Goal: Transaction & Acquisition: Purchase product/service

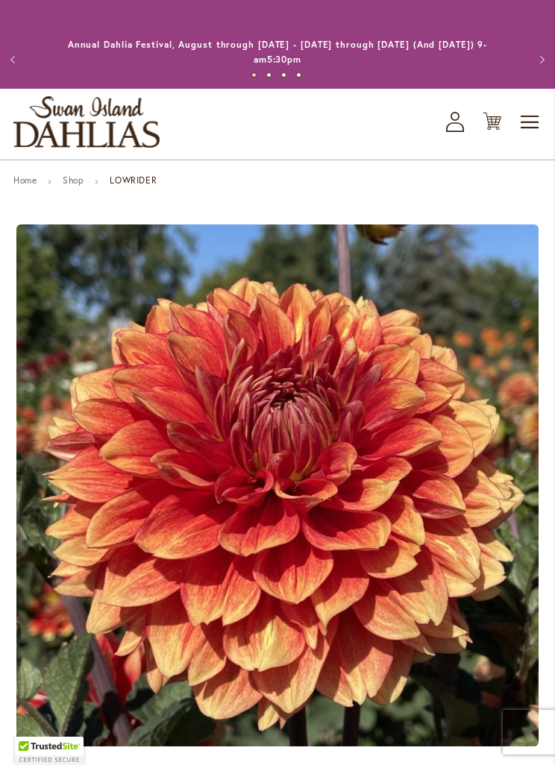
click at [491, 122] on icon "Cart .cls-1 { fill: #231f20; }" at bounding box center [491, 121] width 19 height 19
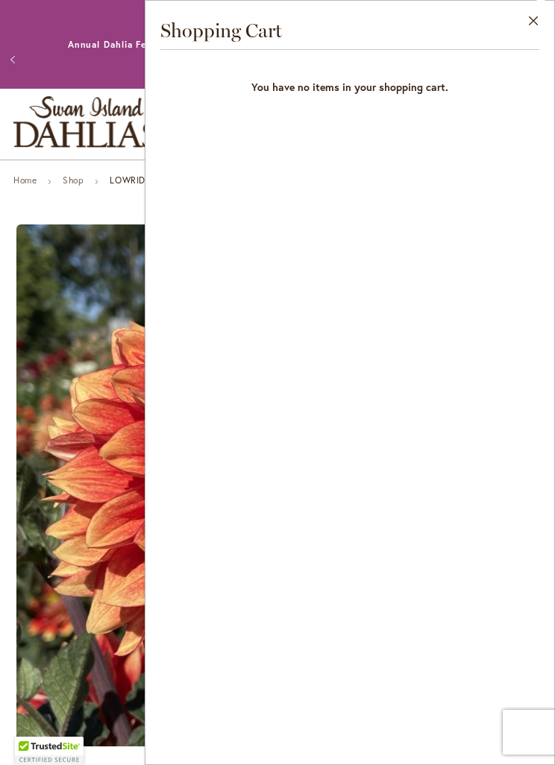
click at [532, 13] on button "Close" at bounding box center [533, 24] width 41 height 47
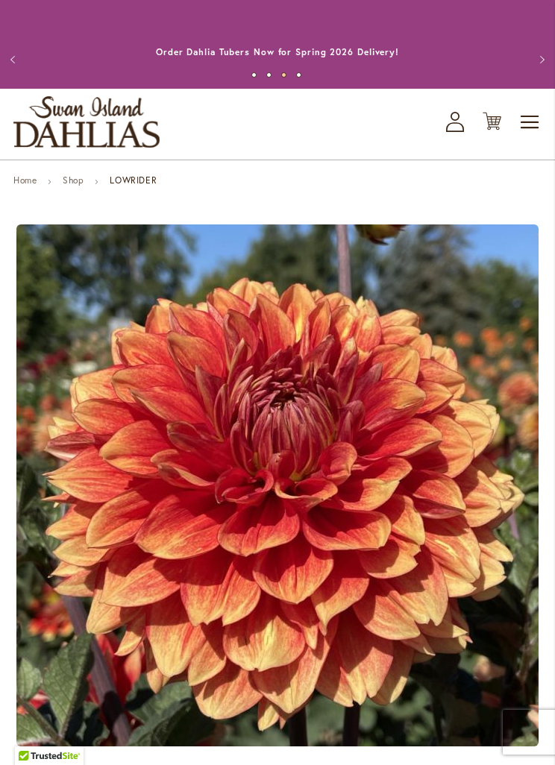
click at [441, 124] on div "Toggle Nav Shop All Shop Dahlia Tubers Collections Fresh Cut Dahlias Gardening …" at bounding box center [277, 124] width 555 height 71
click at [452, 123] on icon at bounding box center [455, 127] width 18 height 10
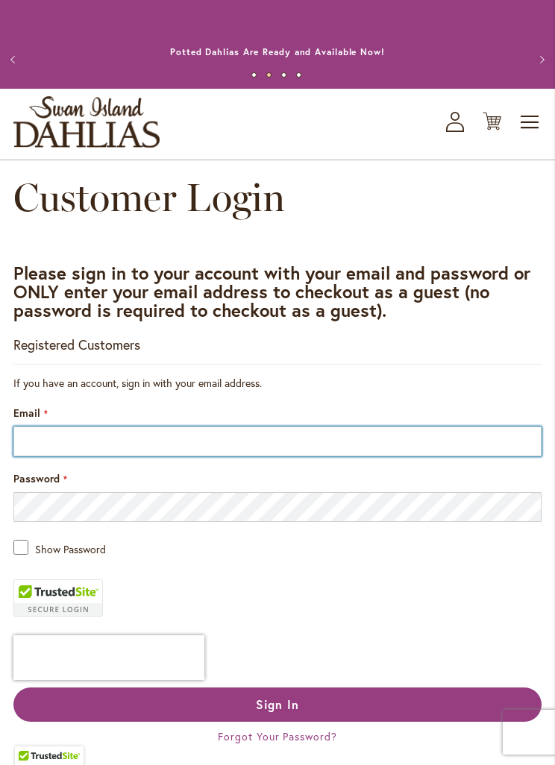
type input "**********"
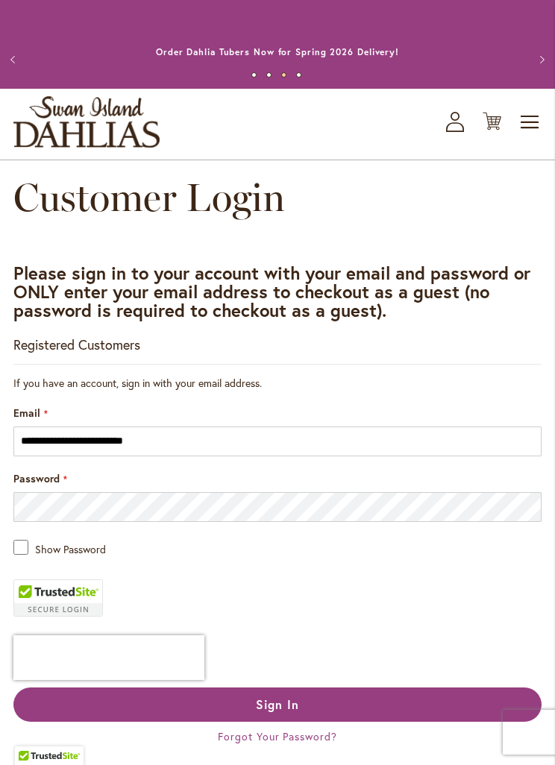
click at [92, 710] on button "Sign In" at bounding box center [277, 704] width 528 height 34
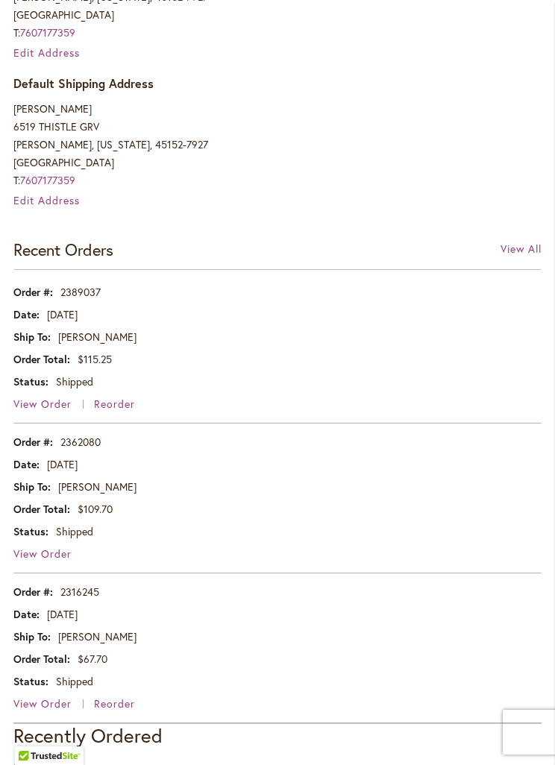
scroll to position [661, 0]
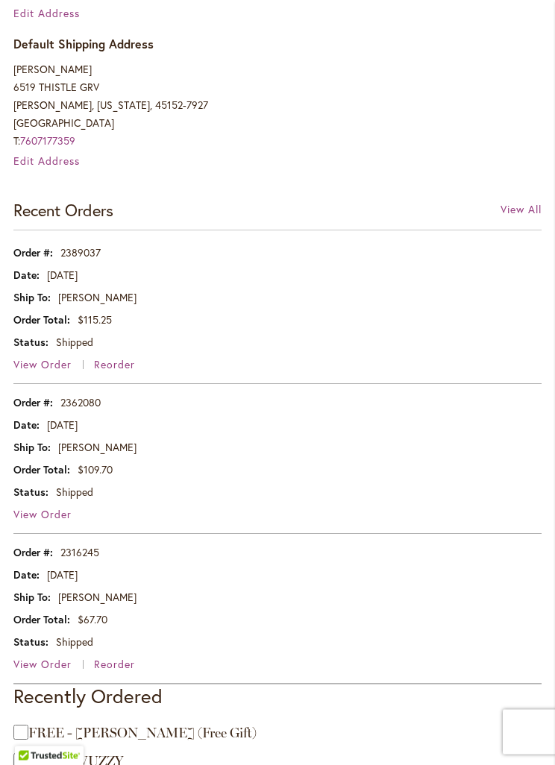
click at [48, 368] on span "View Order" at bounding box center [42, 365] width 58 height 14
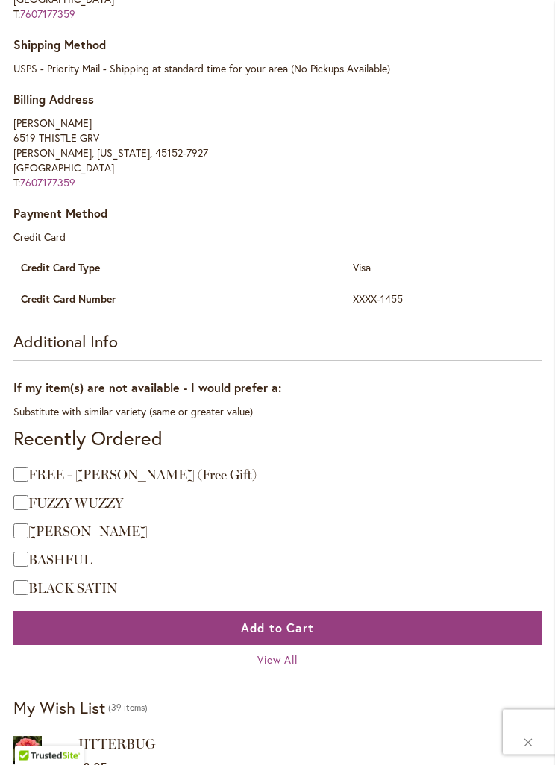
scroll to position [2302, 0]
click at [265, 652] on span "View All" at bounding box center [277, 659] width 41 height 14
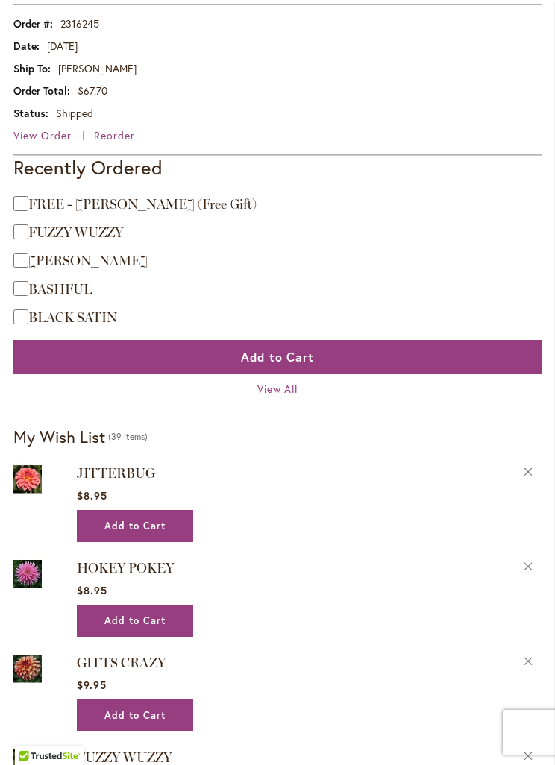
scroll to position [1191, 0]
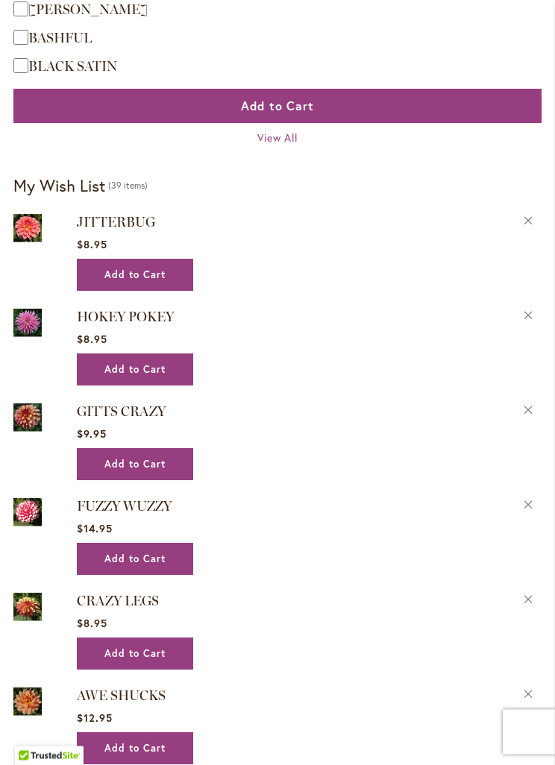
scroll to position [1445, 0]
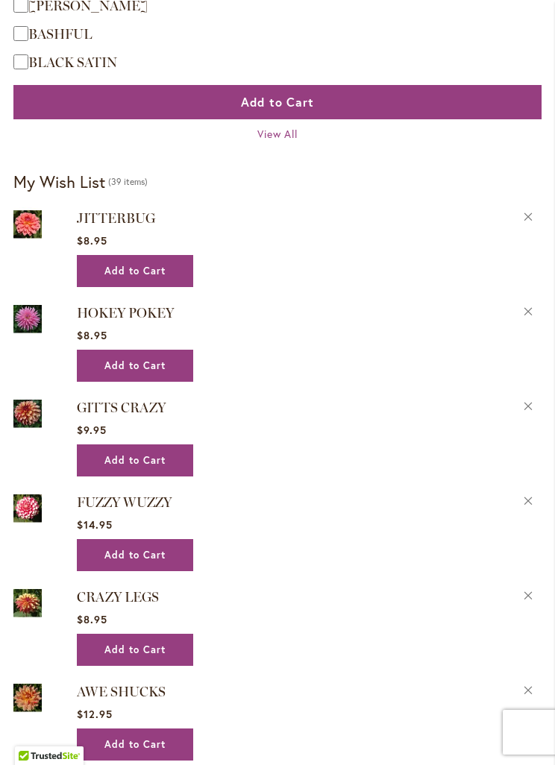
click at [526, 494] on button "Remove FUZZY WUZZY from Wishlist" at bounding box center [528, 499] width 26 height 16
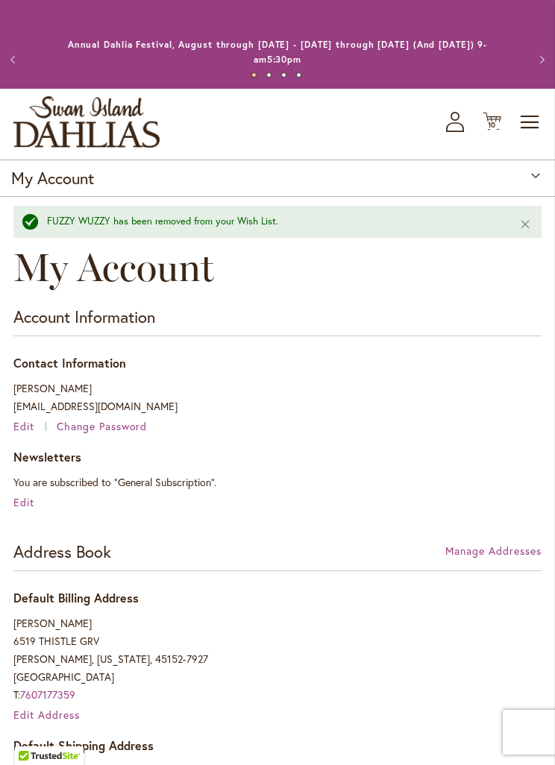
click at [17, 56] on button "Previous" at bounding box center [15, 60] width 30 height 30
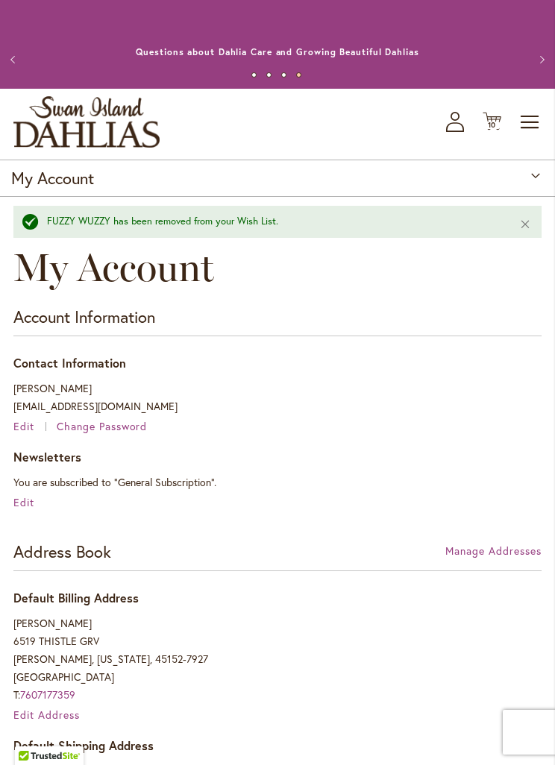
click at [540, 132] on span "Toggle Nav" at bounding box center [530, 122] width 22 height 30
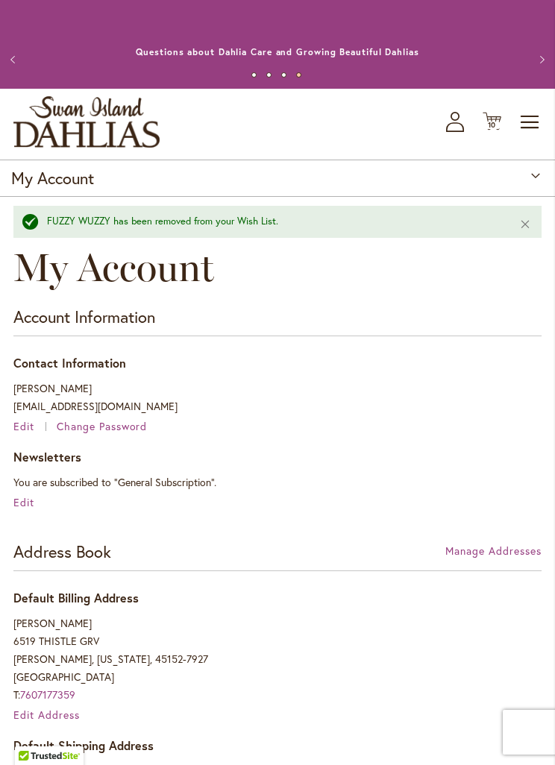
click at [498, 122] on span "10 10 items" at bounding box center [492, 125] width 15 height 7
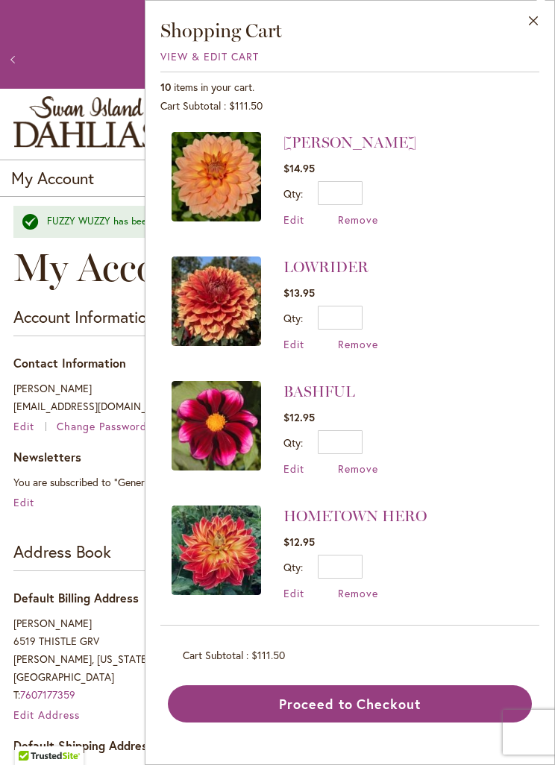
click at [444, 722] on button "Proceed to Checkout" at bounding box center [350, 703] width 364 height 37
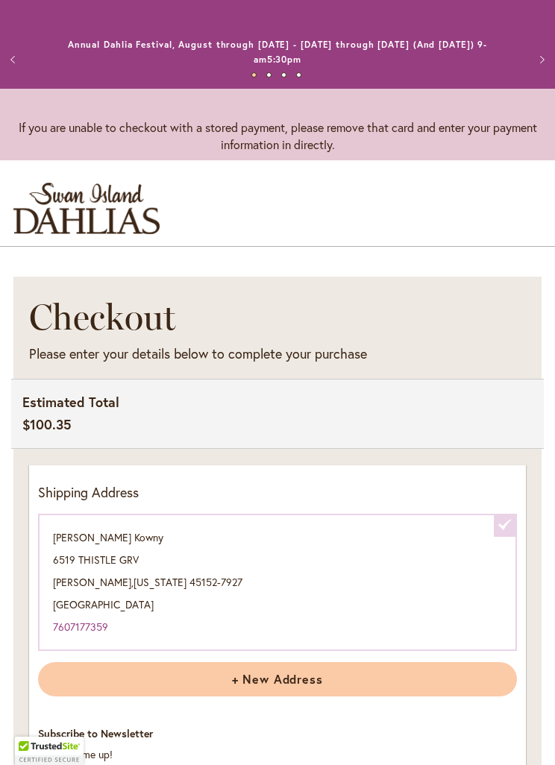
select select "**********"
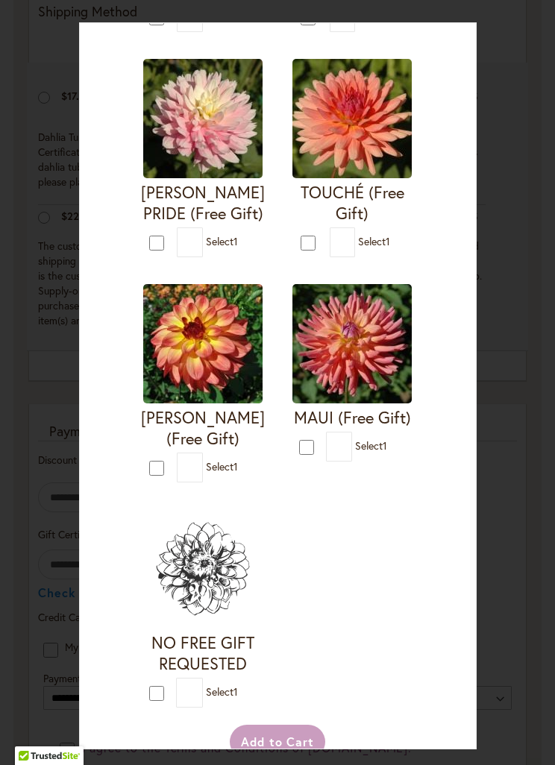
scroll to position [1428, 0]
type input "*"
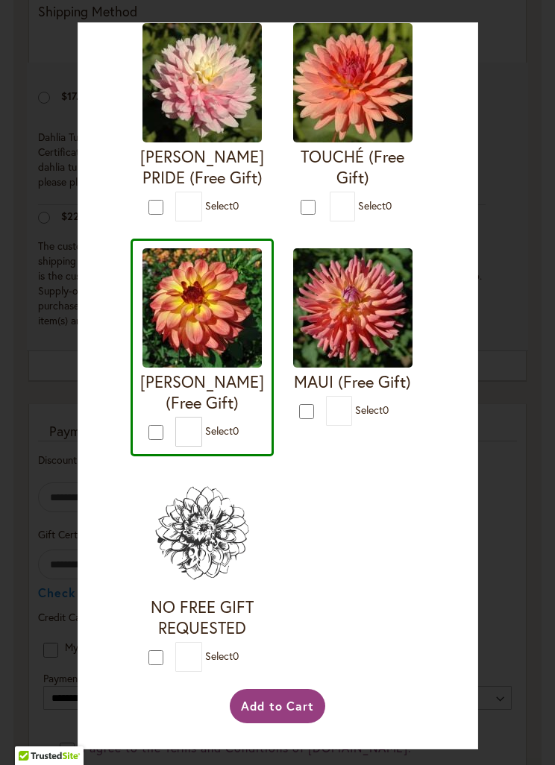
scroll to position [3182, 0]
click at [278, 723] on button "Add to Cart" at bounding box center [278, 706] width 96 height 34
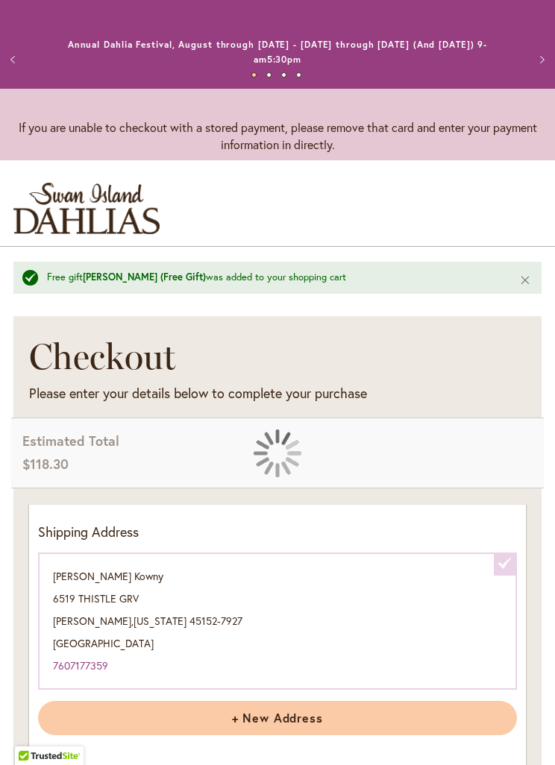
select select "**********"
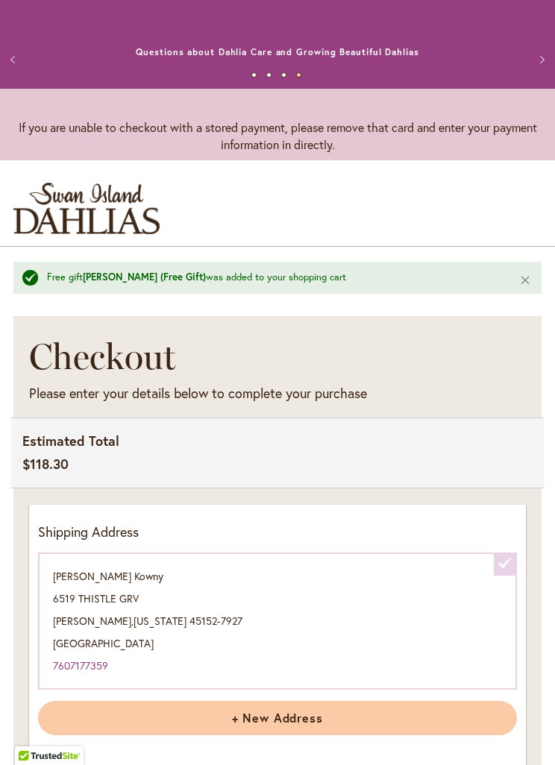
click at [73, 209] on img "store logo" at bounding box center [86, 208] width 146 height 51
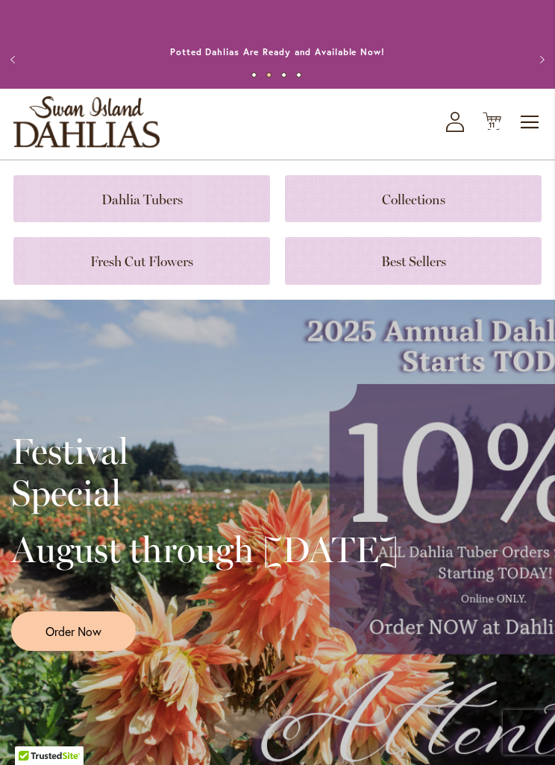
click at [107, 188] on link at bounding box center [141, 198] width 256 height 47
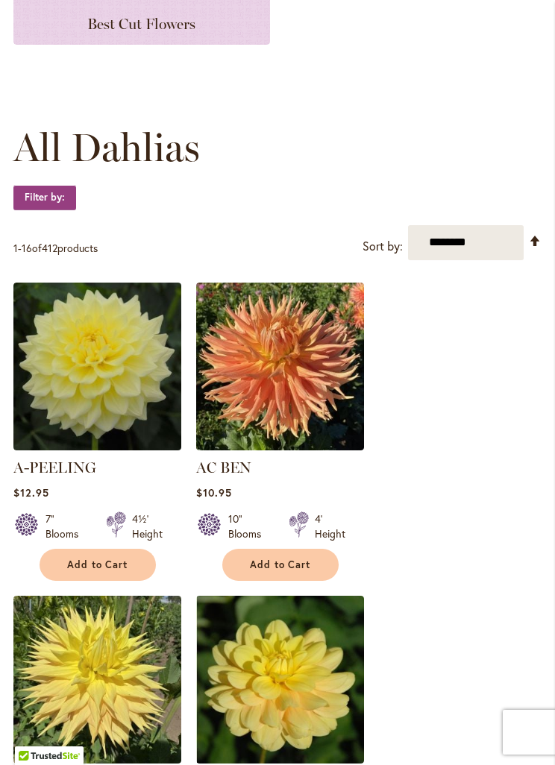
scroll to position [343, 0]
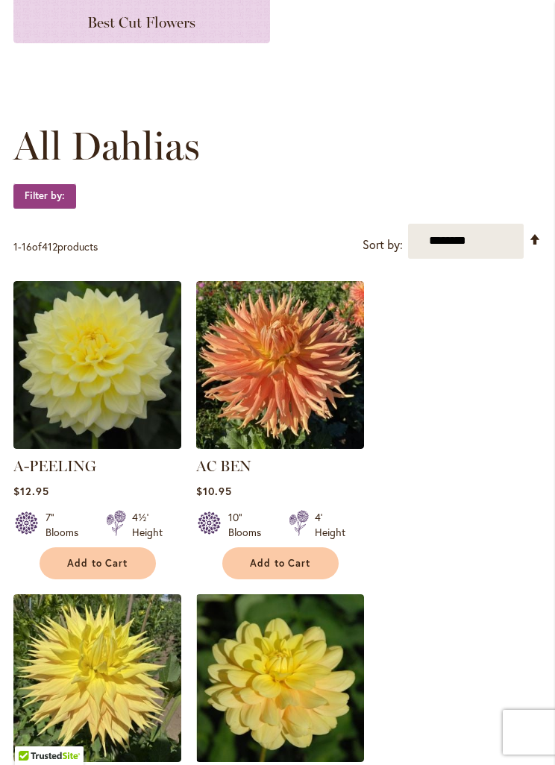
click at [472, 240] on select "**********" at bounding box center [466, 241] width 116 height 35
select select "*****"
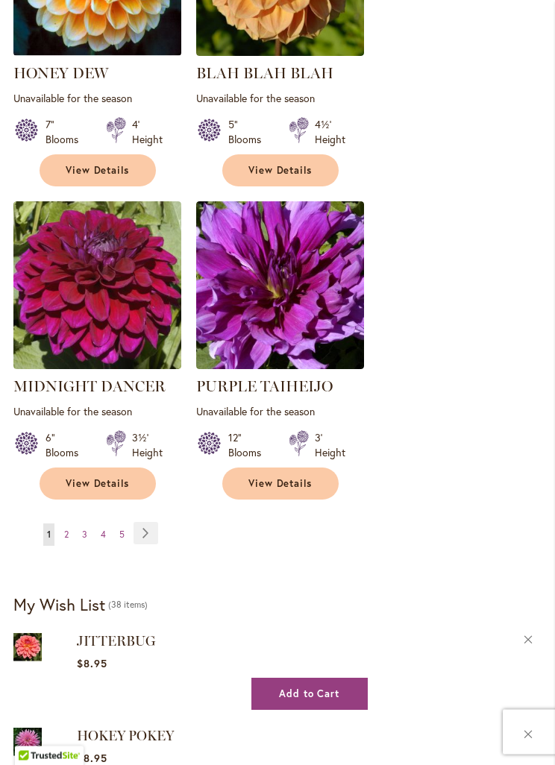
scroll to position [2693, 0]
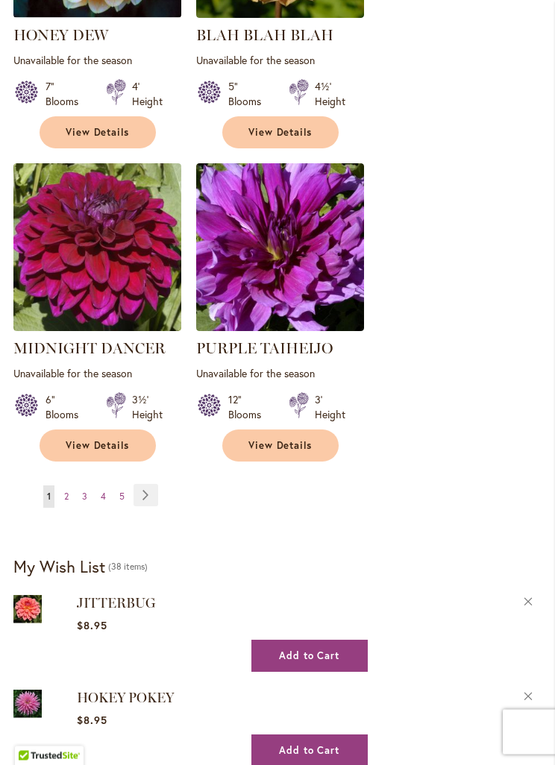
click at [150, 485] on link "Page Next" at bounding box center [145, 496] width 25 height 22
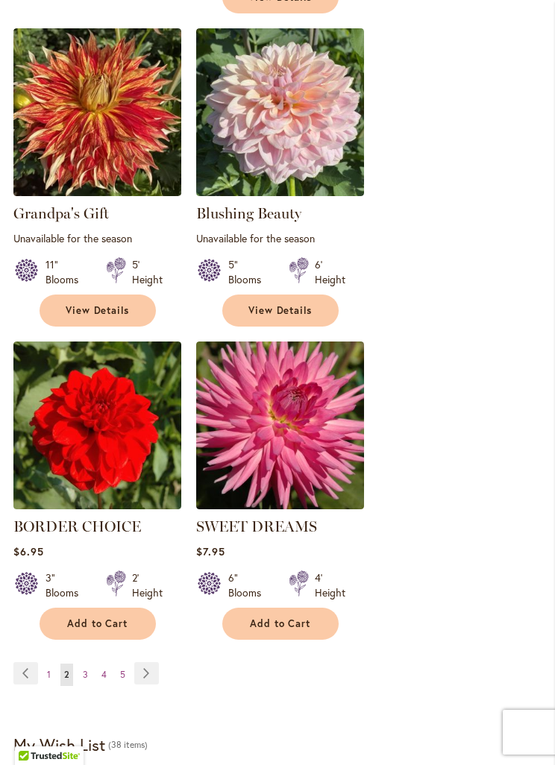
scroll to position [2607, 0]
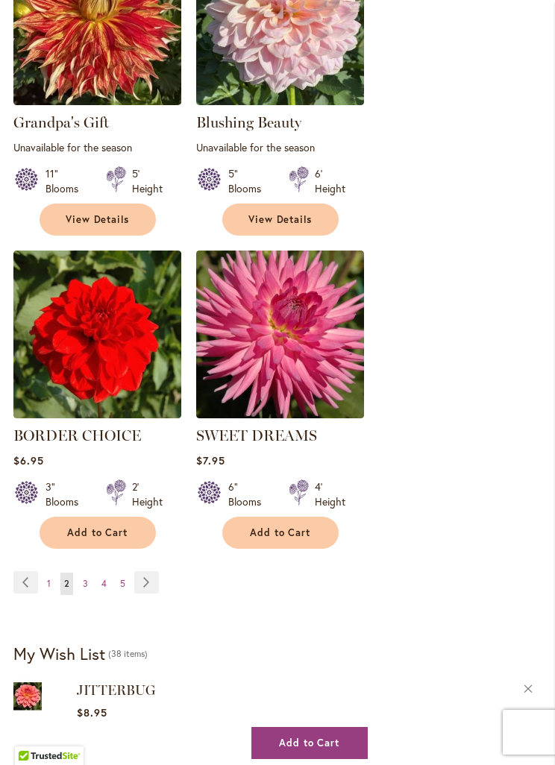
click at [154, 571] on link "Page Next" at bounding box center [146, 582] width 25 height 22
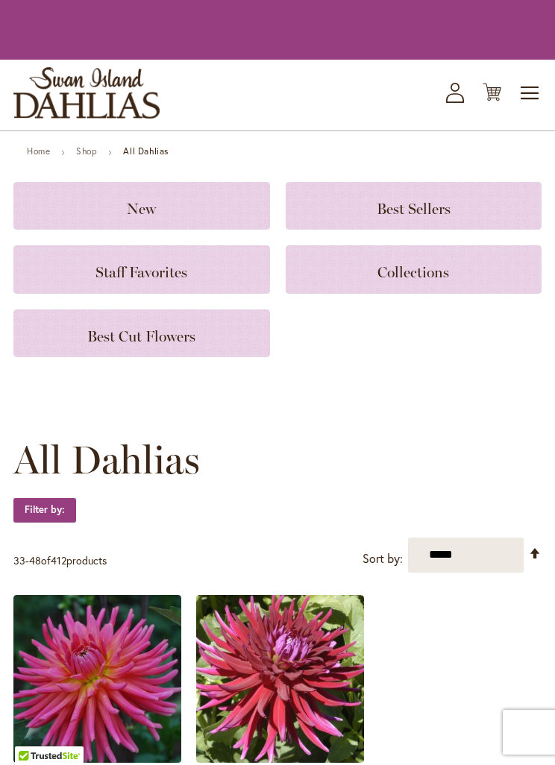
scroll to position [526, 0]
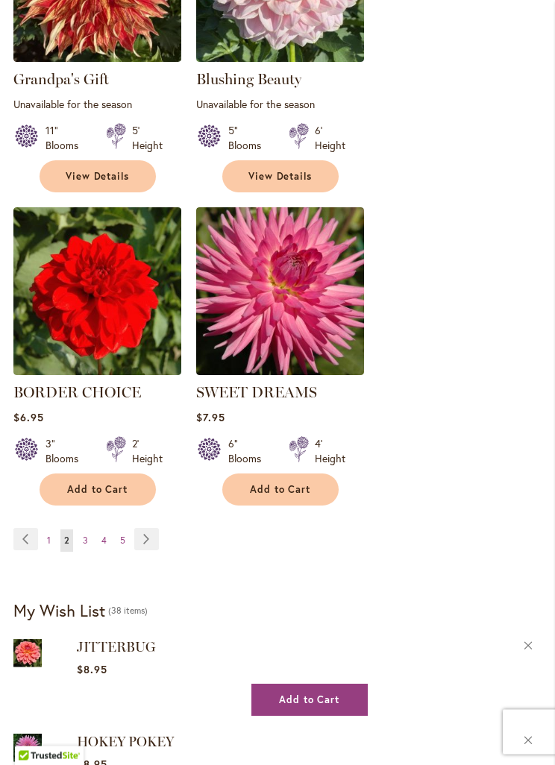
scroll to position [2610, 0]
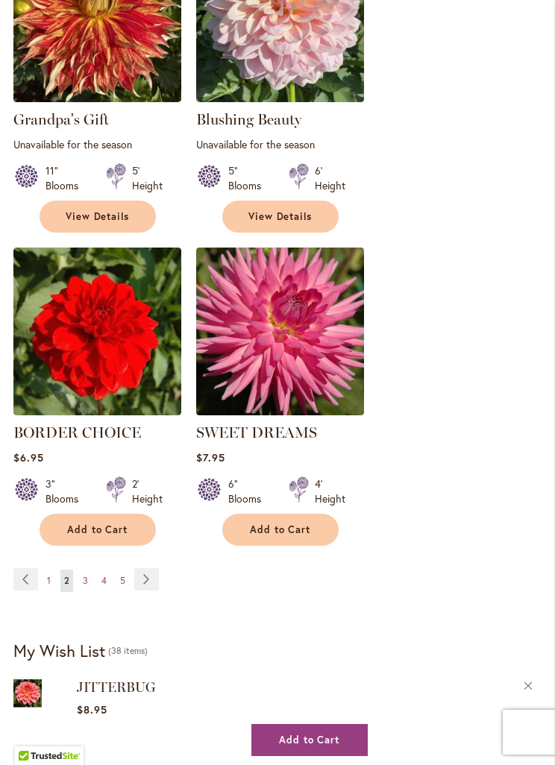
click at [144, 568] on link "Page Next" at bounding box center [146, 579] width 25 height 22
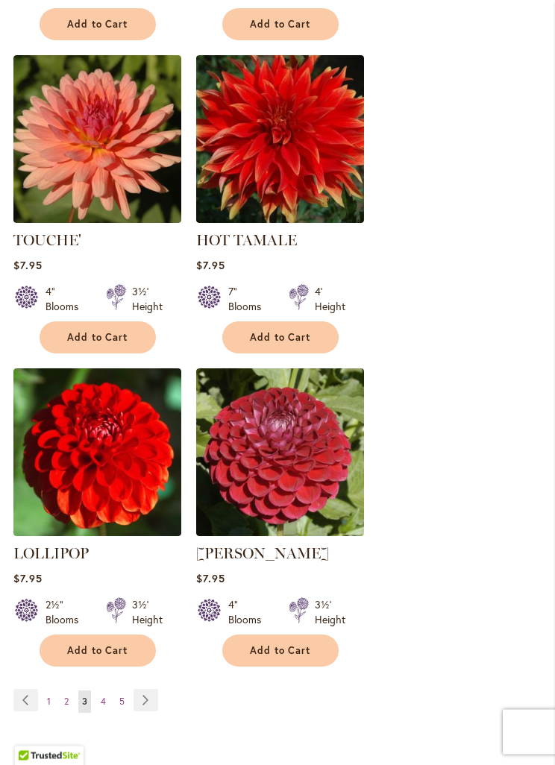
scroll to position [2447, 0]
click at [154, 701] on link "Page Next" at bounding box center [145, 700] width 25 height 22
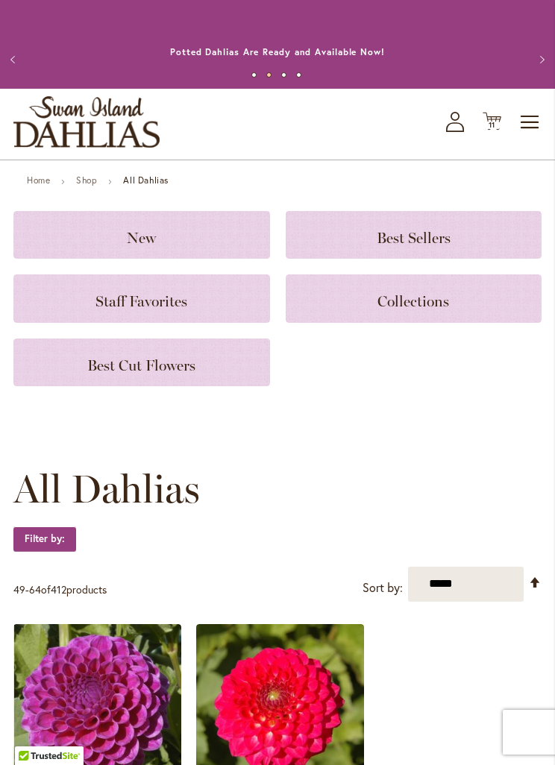
click at [495, 124] on span "11" at bounding box center [491, 125] width 7 height 10
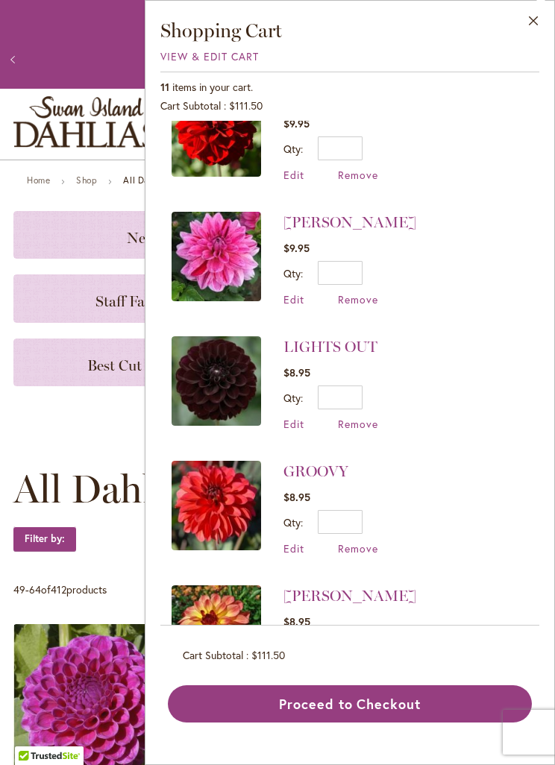
scroll to position [816, 0]
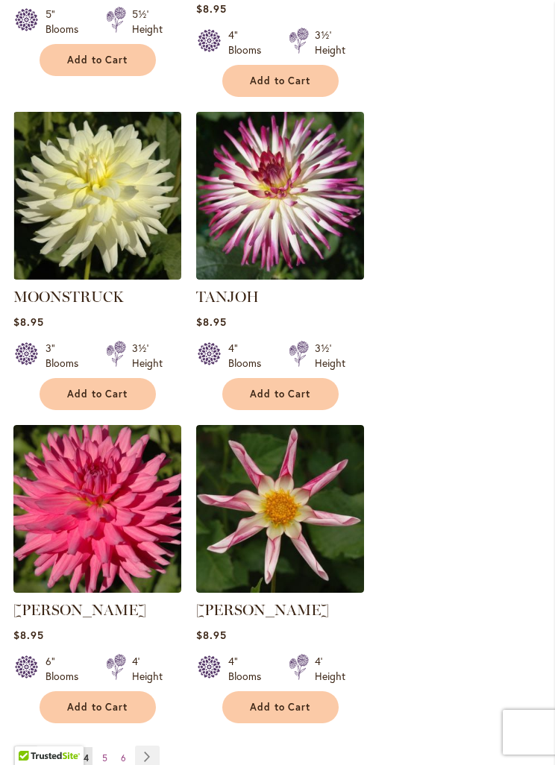
scroll to position [2722, 0]
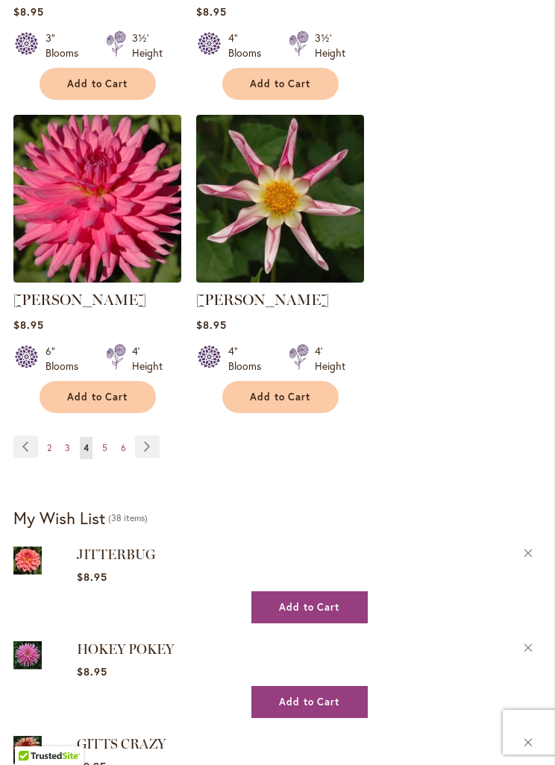
click at [144, 435] on link "Page Next" at bounding box center [147, 446] width 25 height 22
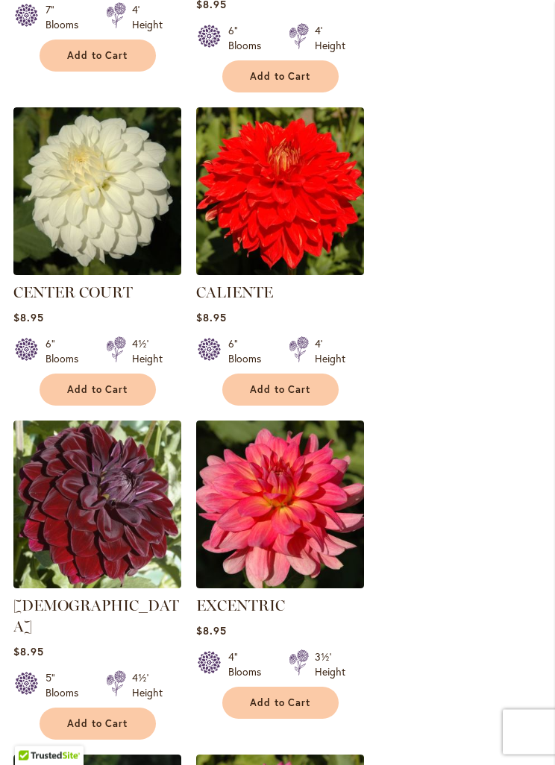
scroll to position [2124, 0]
click at [85, 717] on span "Add to Cart" at bounding box center [97, 723] width 61 height 13
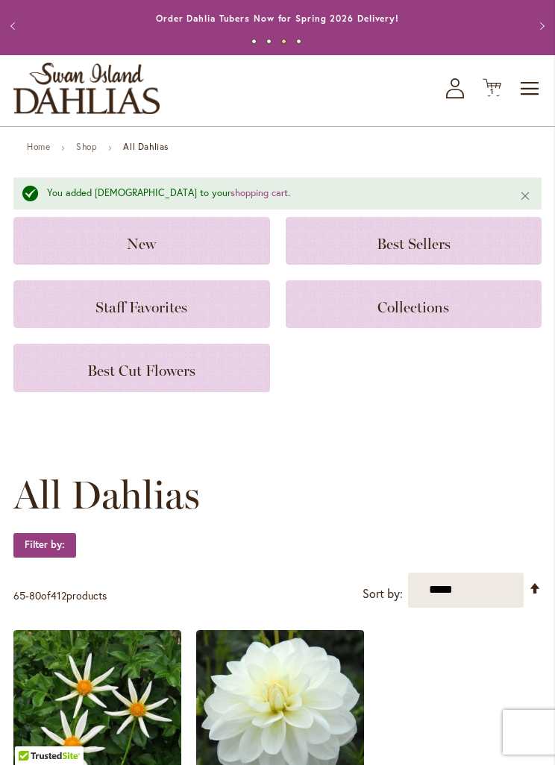
scroll to position [0, 0]
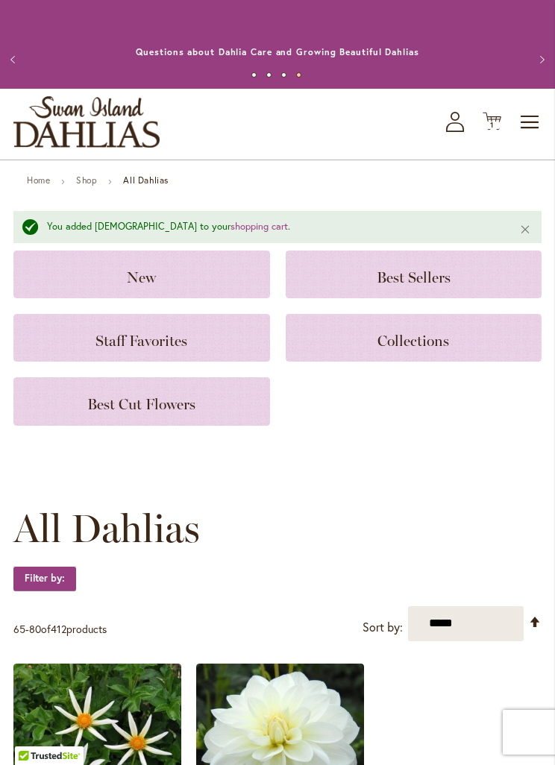
click at [491, 119] on icon at bounding box center [491, 122] width 19 height 18
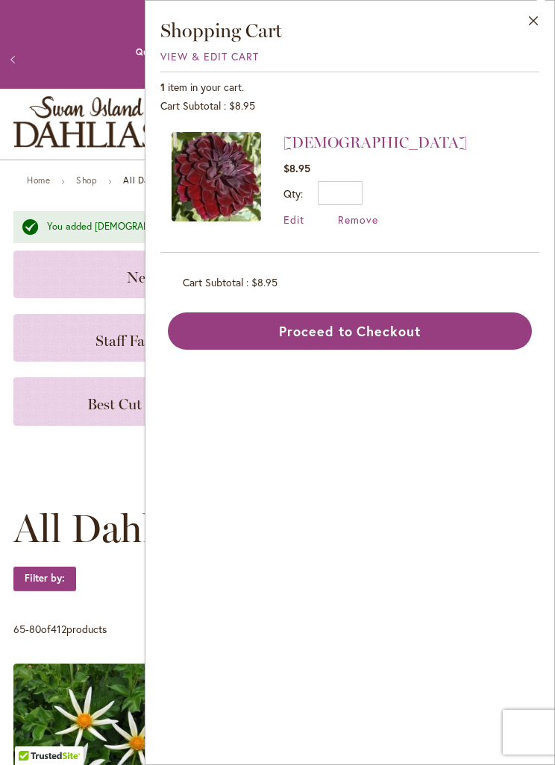
click at [528, 31] on button "Close" at bounding box center [533, 24] width 41 height 47
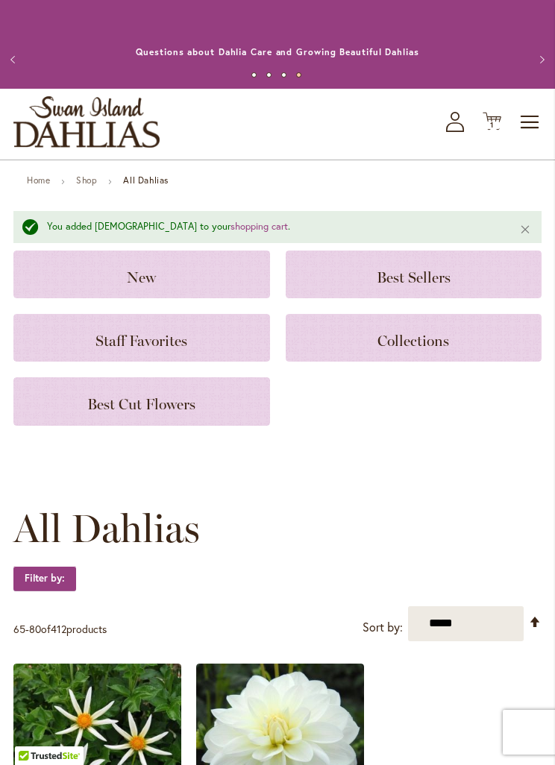
click at [490, 120] on span "1" at bounding box center [492, 125] width 4 height 10
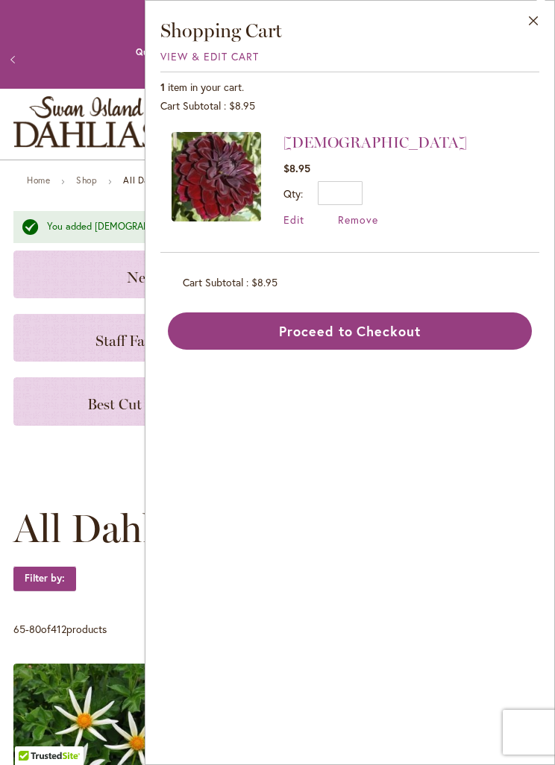
click at [28, 45] on button "Previous" at bounding box center [15, 60] width 30 height 30
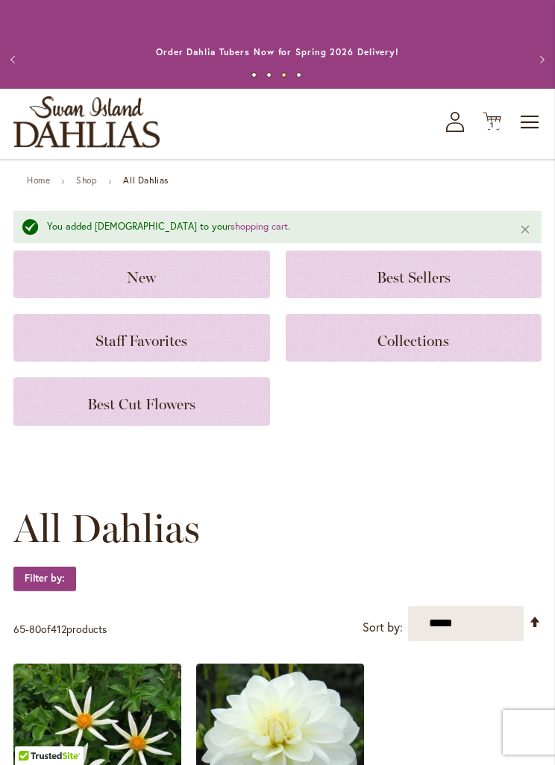
click at [451, 124] on icon "My Account" at bounding box center [455, 122] width 18 height 20
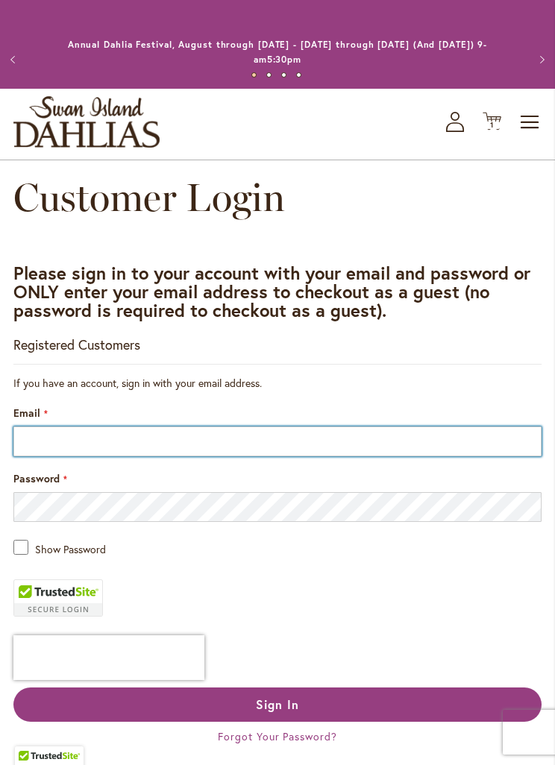
type input "**********"
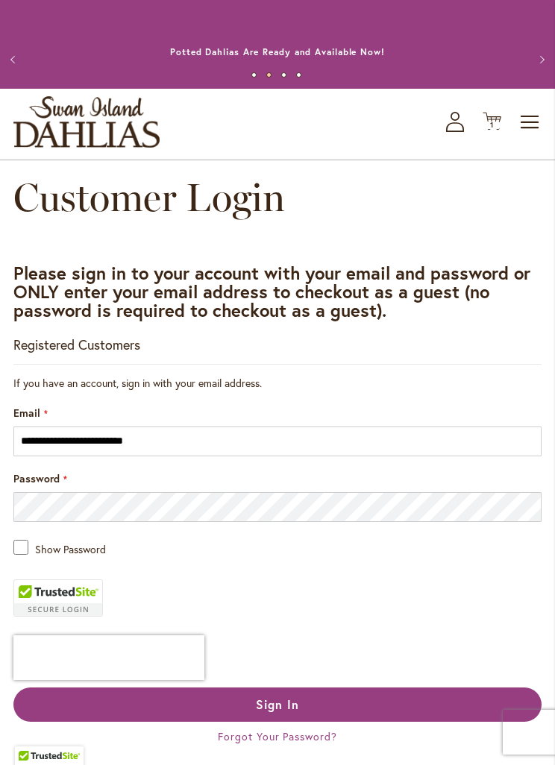
click at [437, 704] on button "Sign In" at bounding box center [277, 704] width 528 height 34
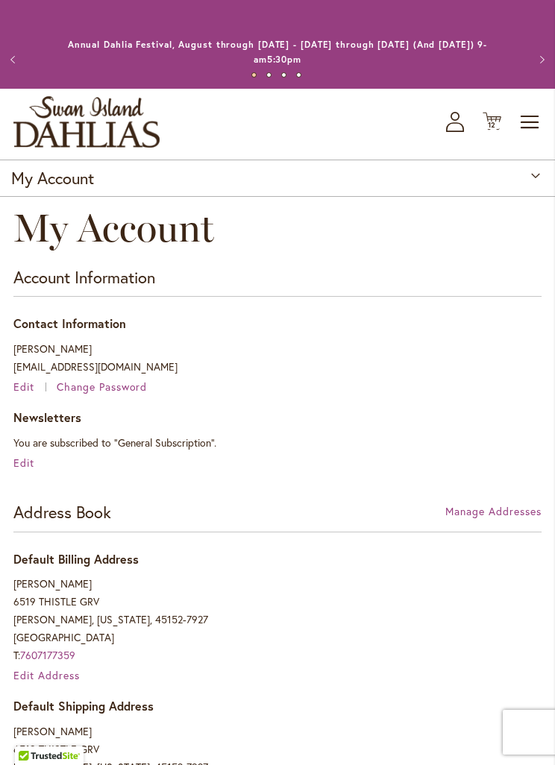
click at [498, 128] on icon "Cart .cls-1 { fill: #231f20; }" at bounding box center [491, 121] width 19 height 19
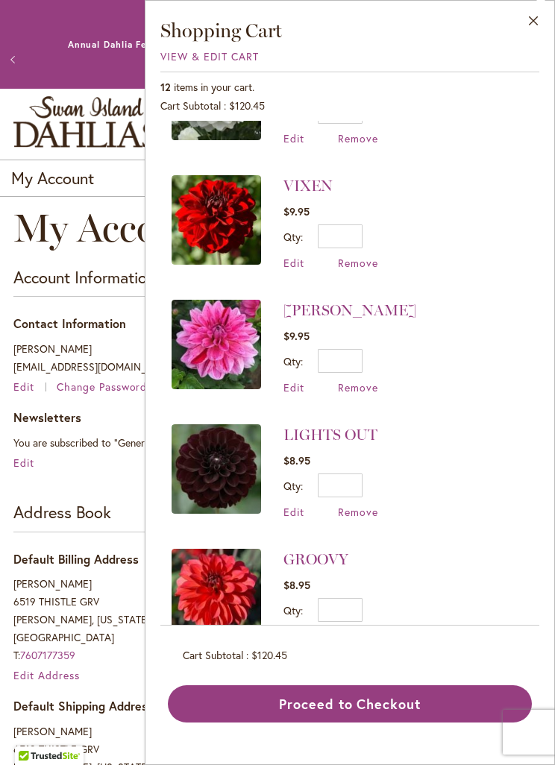
scroll to position [940, 0]
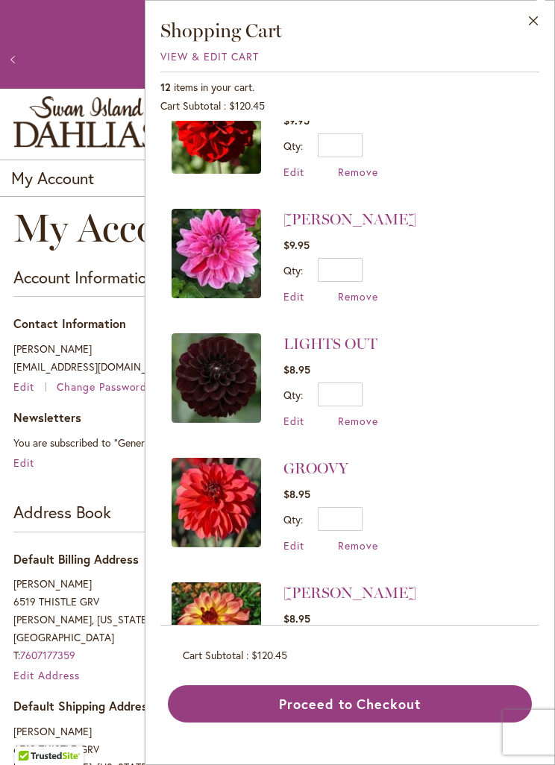
click at [349, 663] on span "Remove" at bounding box center [358, 670] width 40 height 14
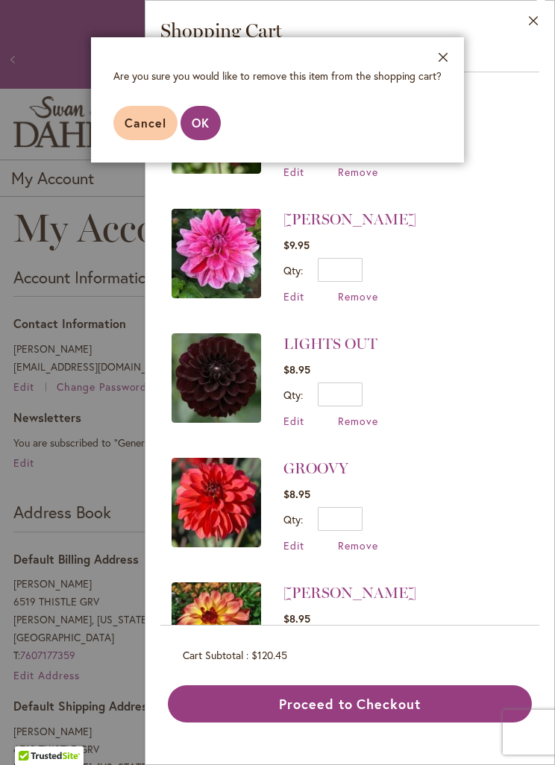
click at [211, 122] on button "OK" at bounding box center [200, 123] width 40 height 34
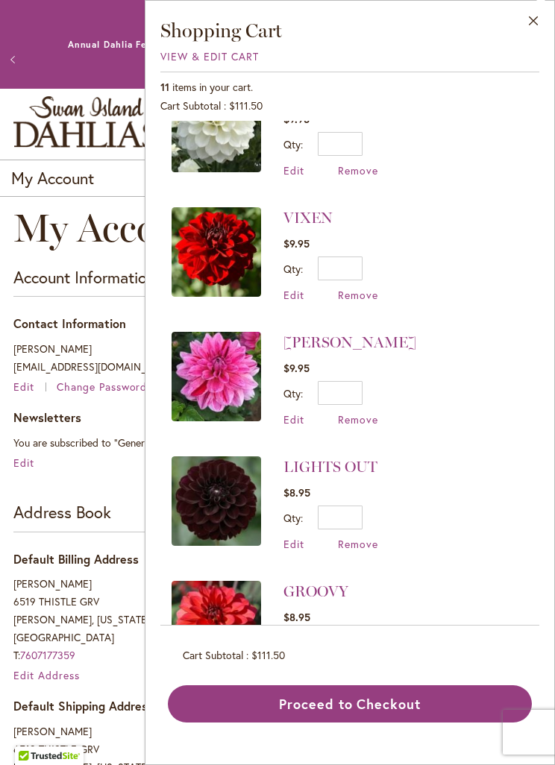
scroll to position [816, 0]
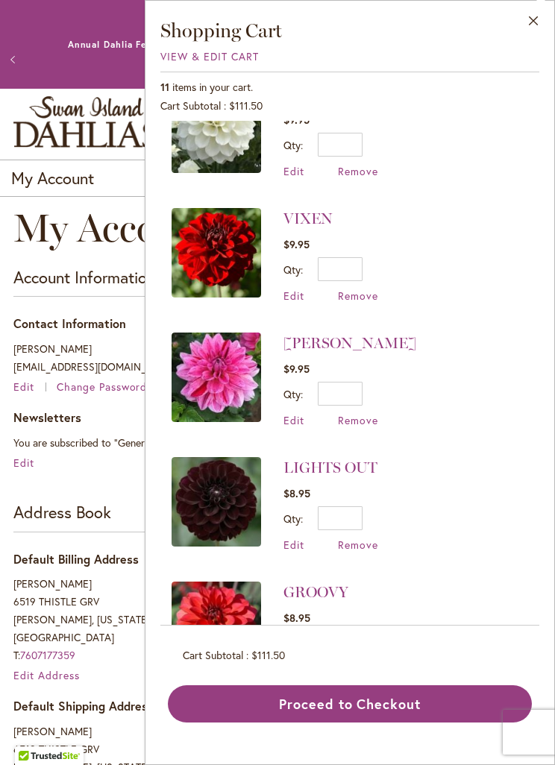
click at [408, 722] on button "Proceed to Checkout" at bounding box center [350, 703] width 364 height 37
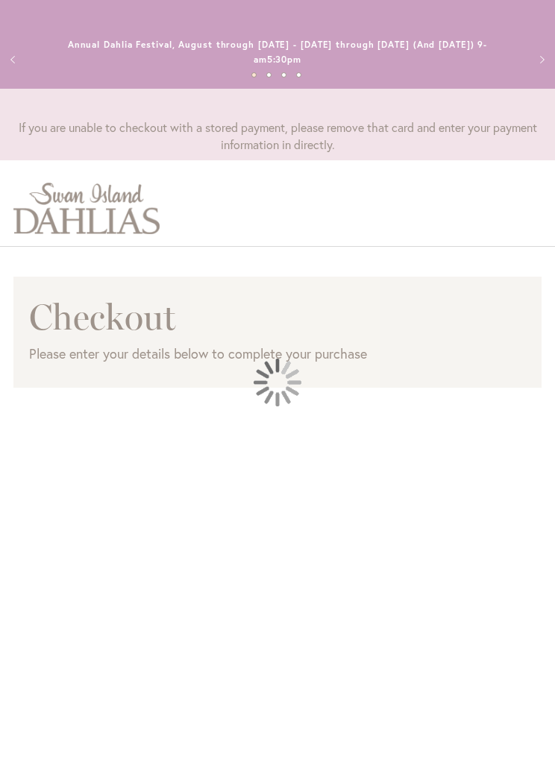
select select "**********"
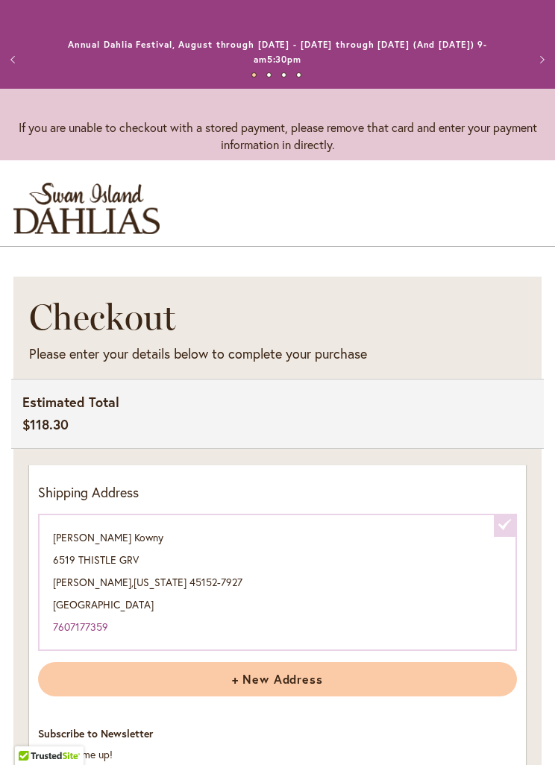
click at [544, 55] on button "Next" at bounding box center [540, 60] width 30 height 30
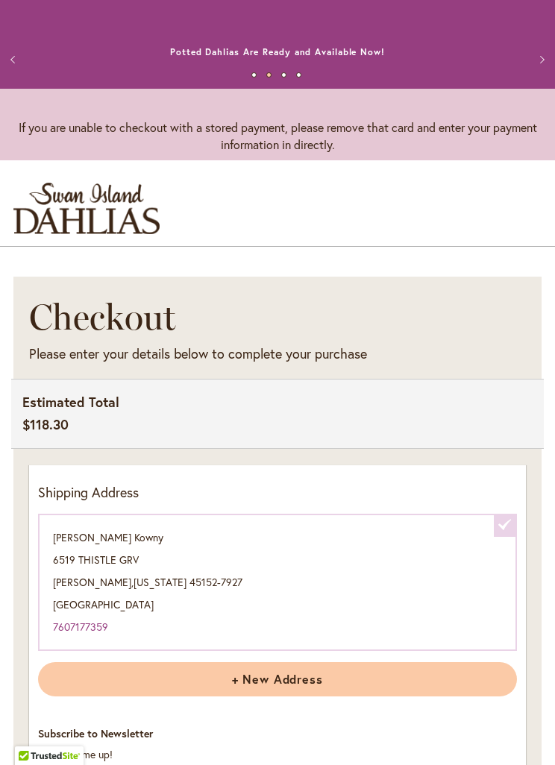
click at [552, 50] on button "Next" at bounding box center [540, 60] width 30 height 30
click at [550, 50] on button "Next" at bounding box center [540, 60] width 30 height 30
click at [550, 48] on button "Next" at bounding box center [540, 60] width 30 height 30
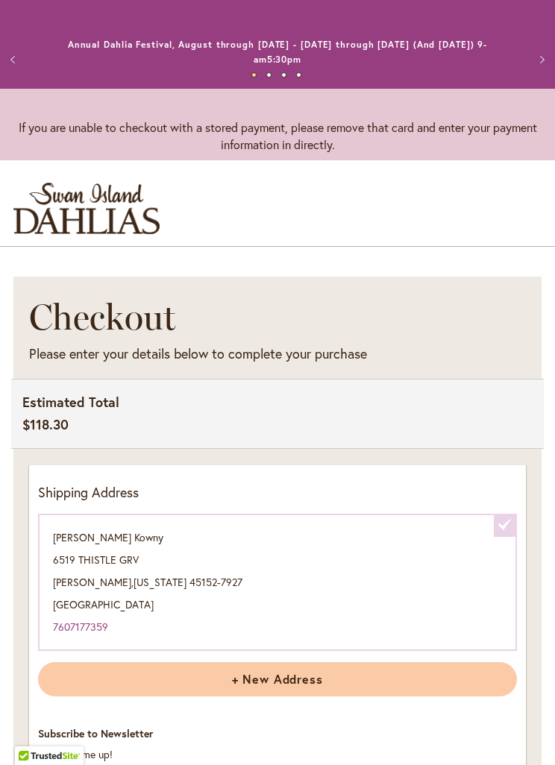
click at [12, 57] on button "Previous" at bounding box center [15, 60] width 30 height 30
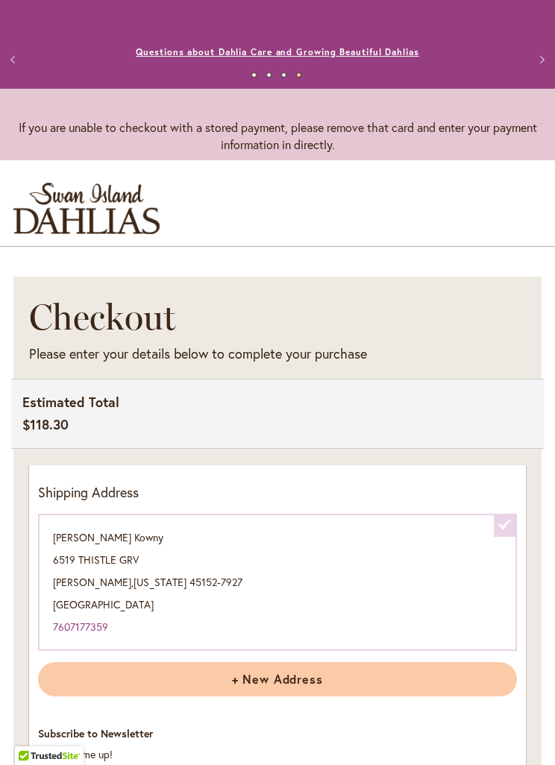
click at [294, 50] on link "Questions about Dahlia Care and Growing Beautiful Dahlias" at bounding box center [277, 51] width 283 height 11
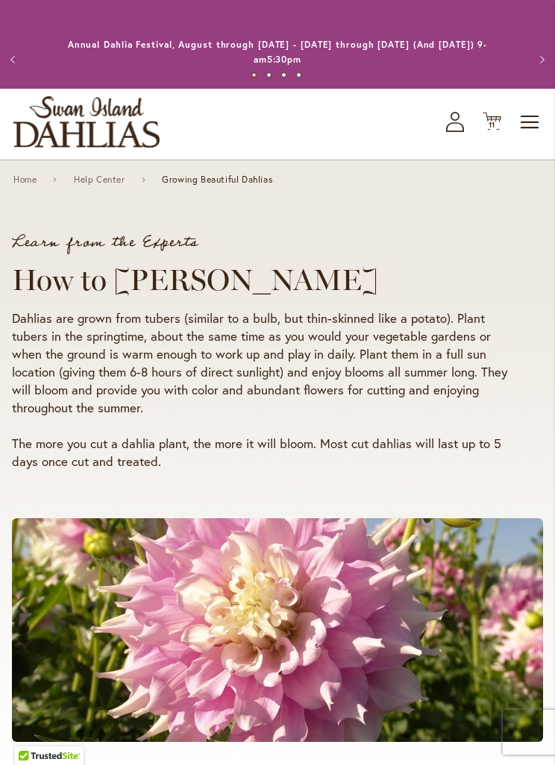
click at [112, 125] on img "store logo" at bounding box center [86, 121] width 146 height 51
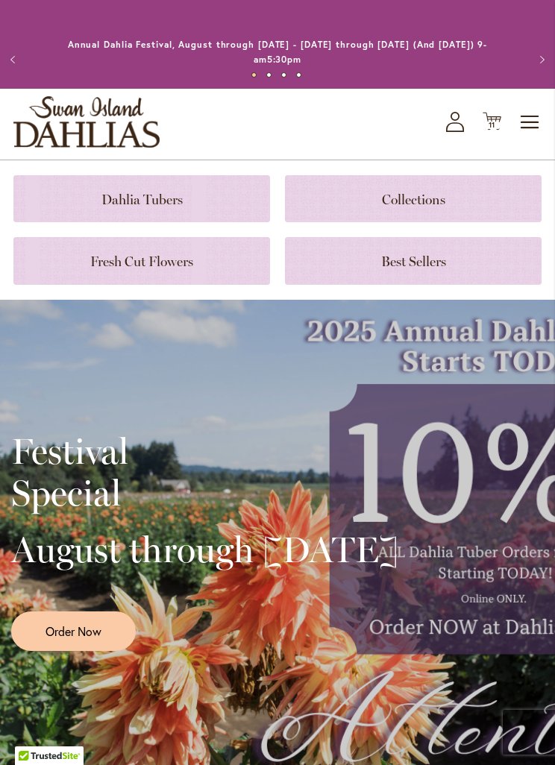
scroll to position [107, 0]
click at [72, 622] on span "Order Now" at bounding box center [73, 630] width 56 height 17
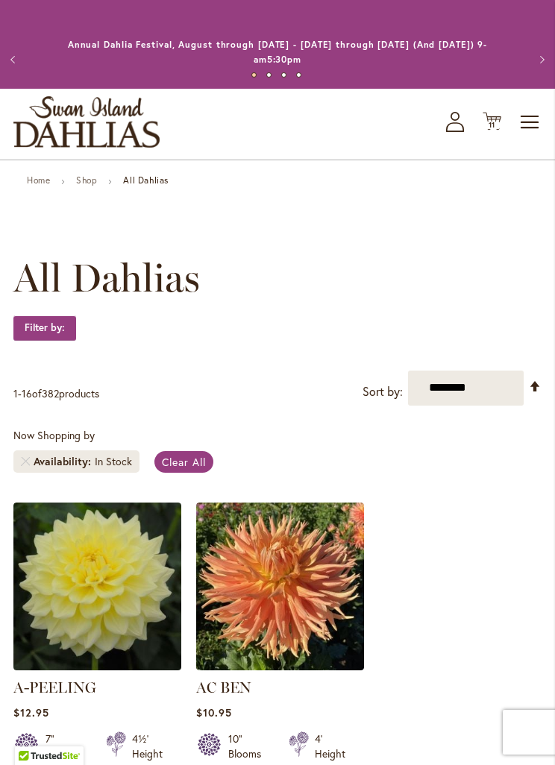
click at [495, 127] on span "11" at bounding box center [491, 125] width 7 height 10
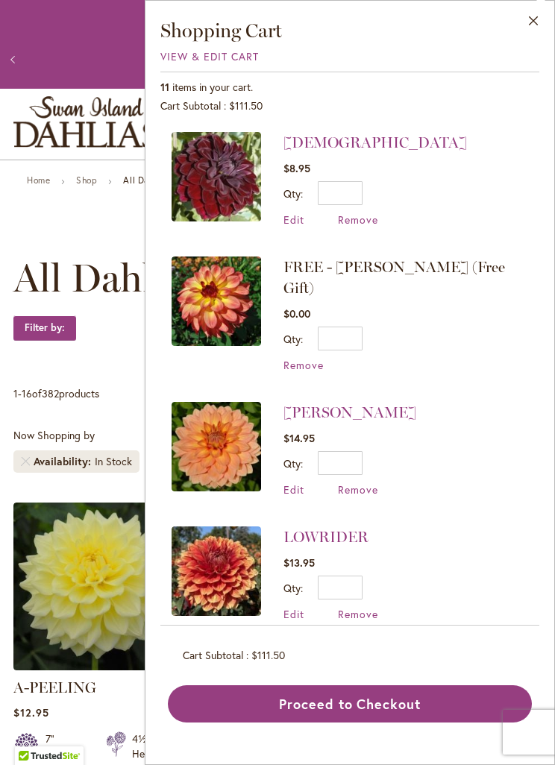
click at [439, 722] on button "Proceed to Checkout" at bounding box center [350, 703] width 364 height 37
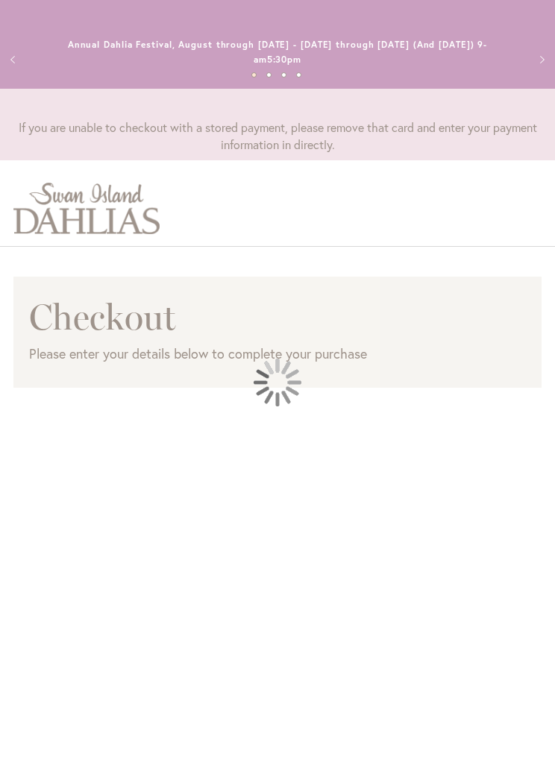
select select "**********"
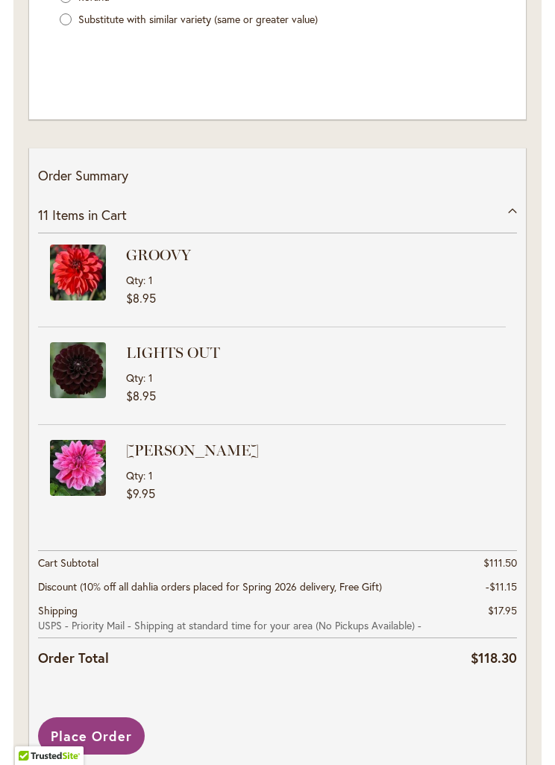
scroll to position [1737, 0]
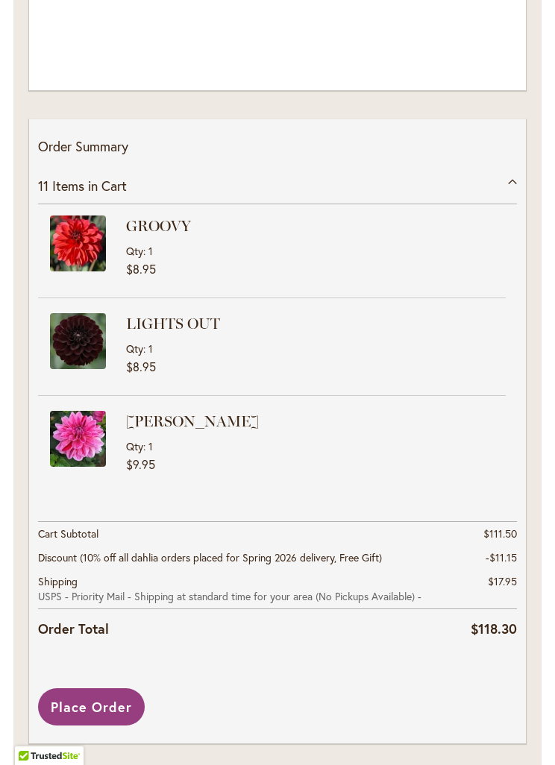
click at [80, 710] on button "Place Order" at bounding box center [91, 706] width 107 height 37
